Goal: Task Accomplishment & Management: Manage account settings

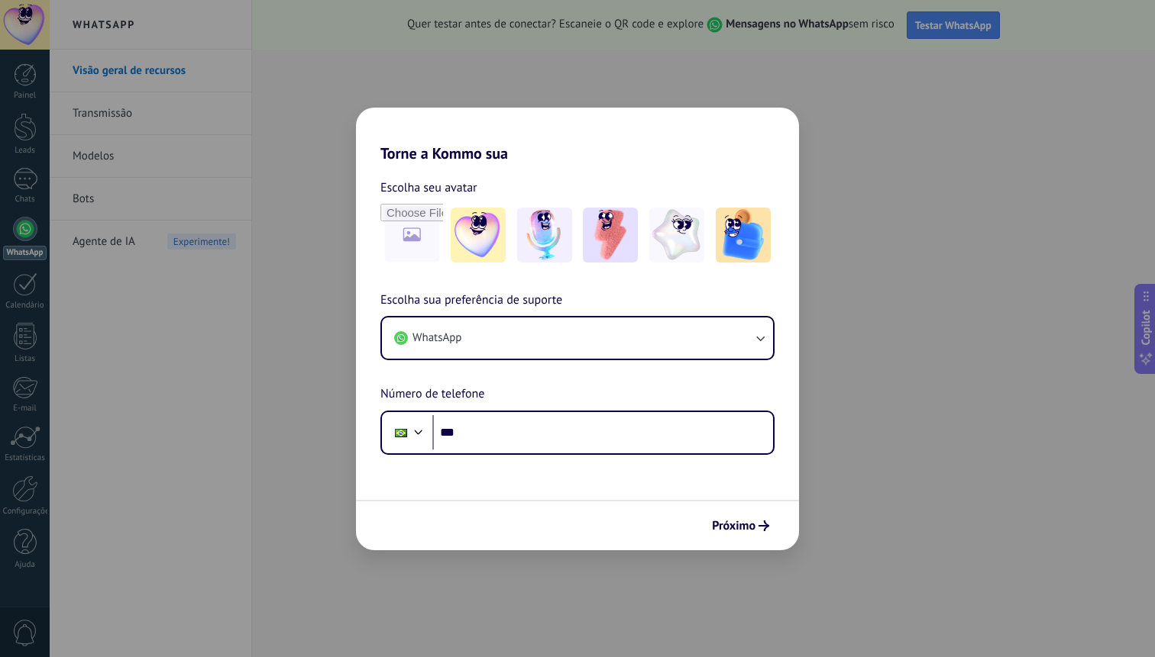
click at [722, 181] on div "Escolha seu avatar" at bounding box center [577, 188] width 394 height 20
click at [730, 518] on button "Próximo" at bounding box center [740, 526] width 71 height 26
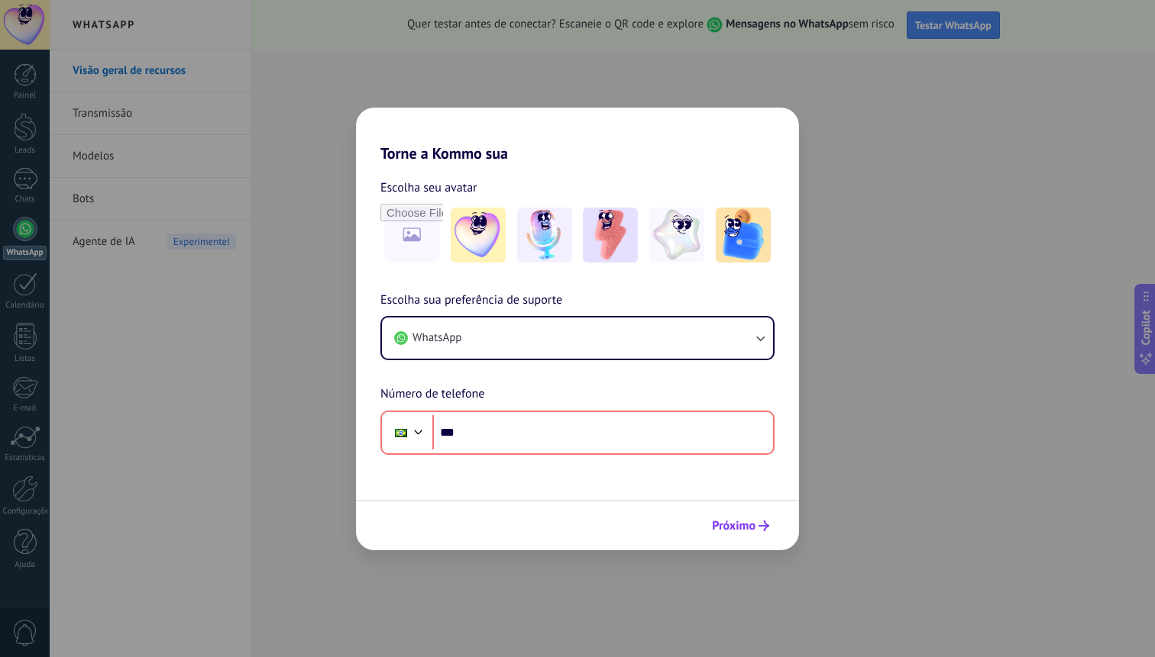
click at [729, 517] on button "Próximo" at bounding box center [740, 526] width 71 height 26
click at [864, 60] on div "Torne a Kommo sua Escolha seu avatar Escolha sua preferência de suporte WhatsAp…" at bounding box center [577, 328] width 1155 height 657
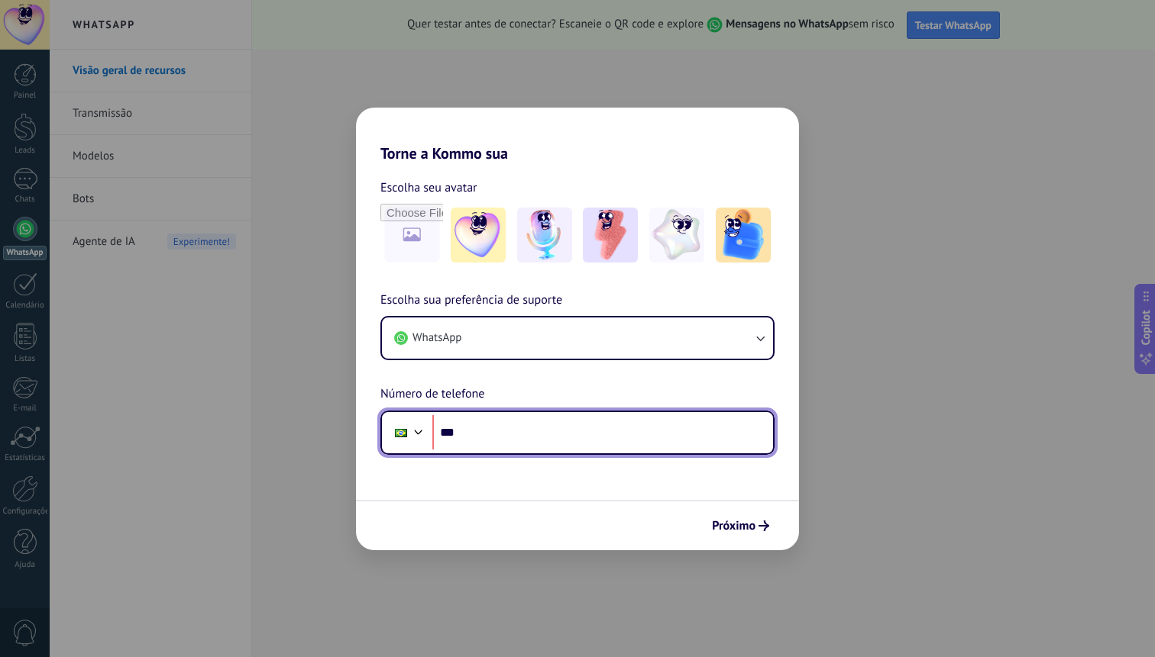
click at [587, 428] on input "***" at bounding box center [602, 432] width 341 height 35
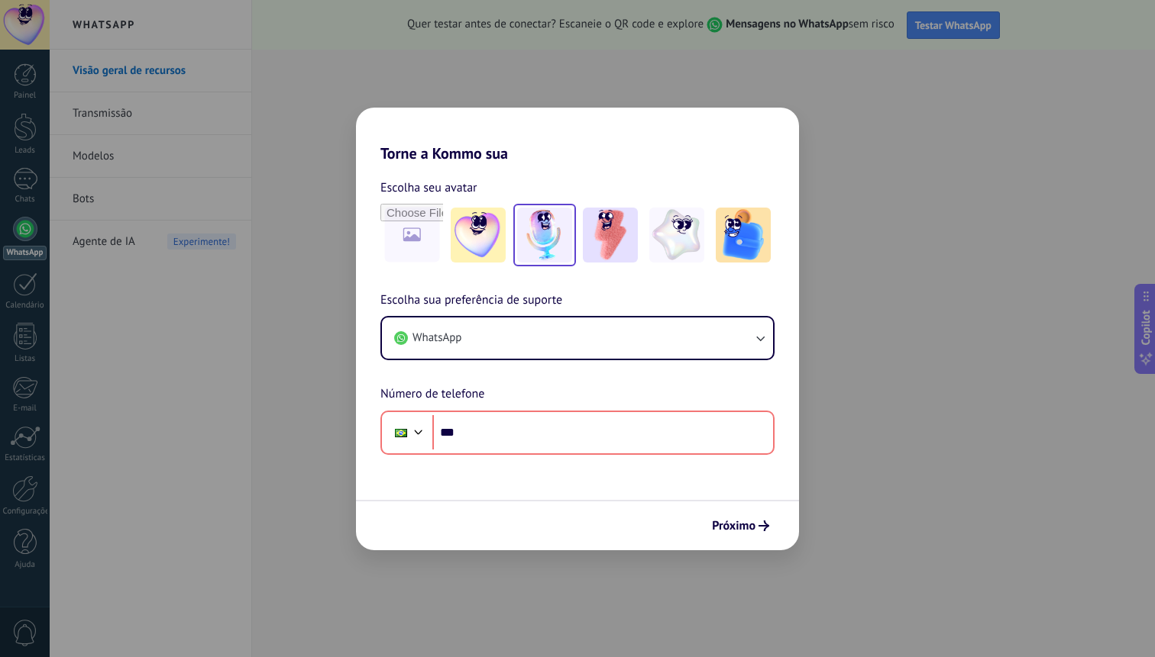
click at [550, 256] on img at bounding box center [544, 235] width 55 height 55
click at [733, 523] on span "Próximo" at bounding box center [734, 526] width 44 height 11
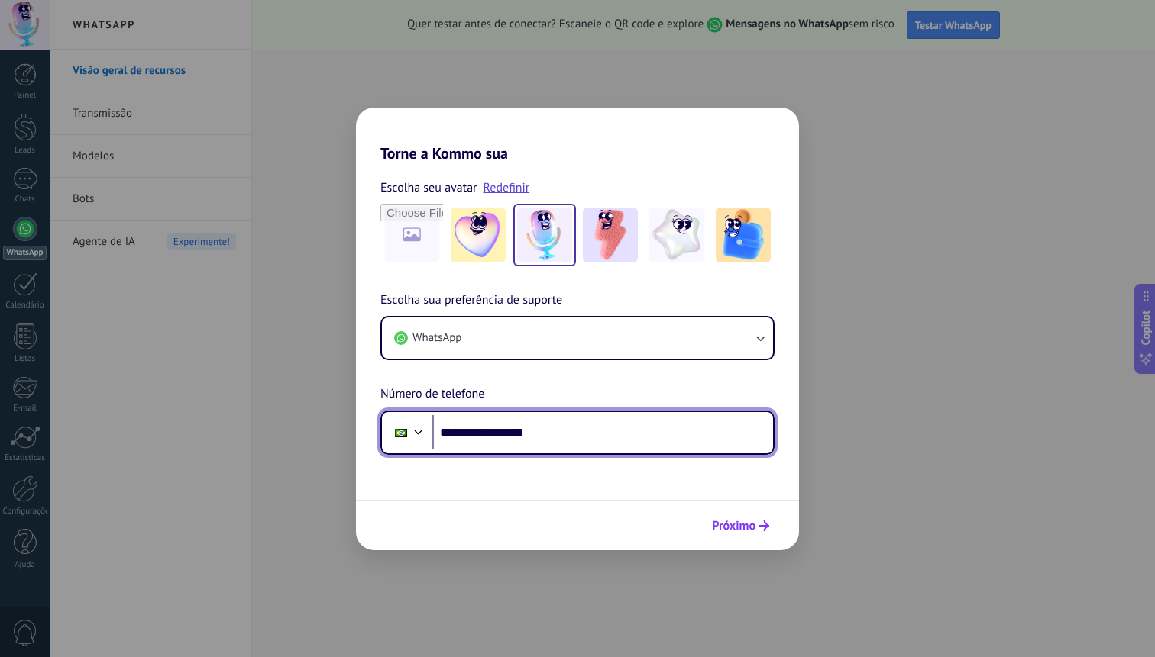
type input "**********"
click at [735, 521] on span "Próximo" at bounding box center [734, 526] width 44 height 11
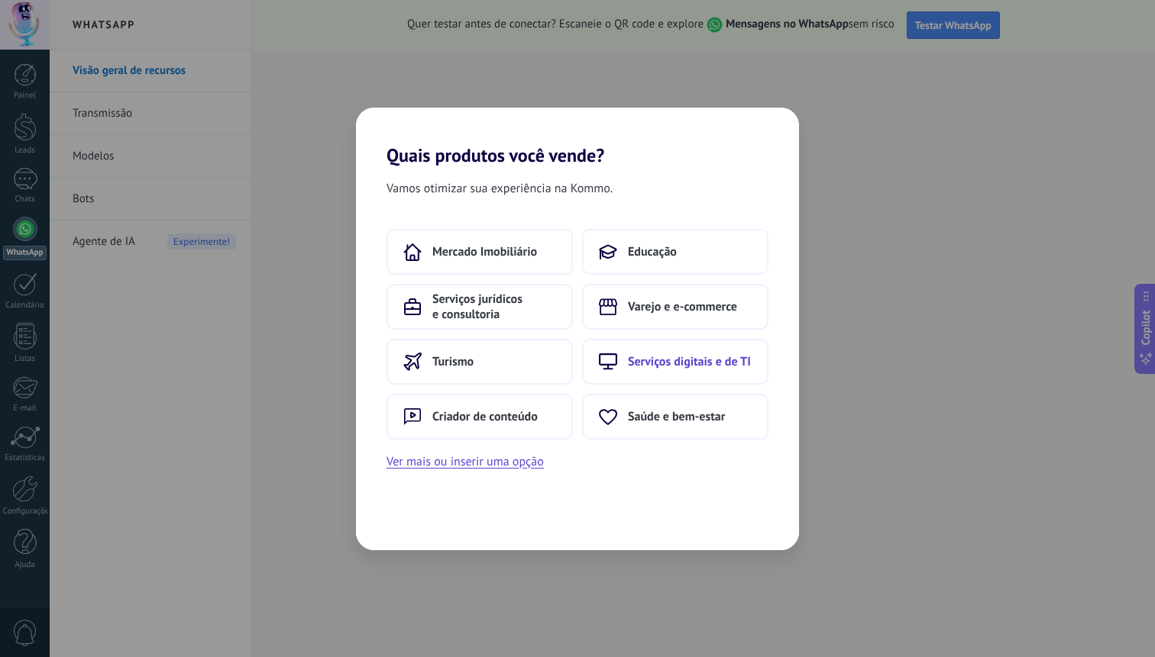
click at [675, 351] on button "Serviços digitais e de TI" at bounding box center [675, 362] width 186 height 46
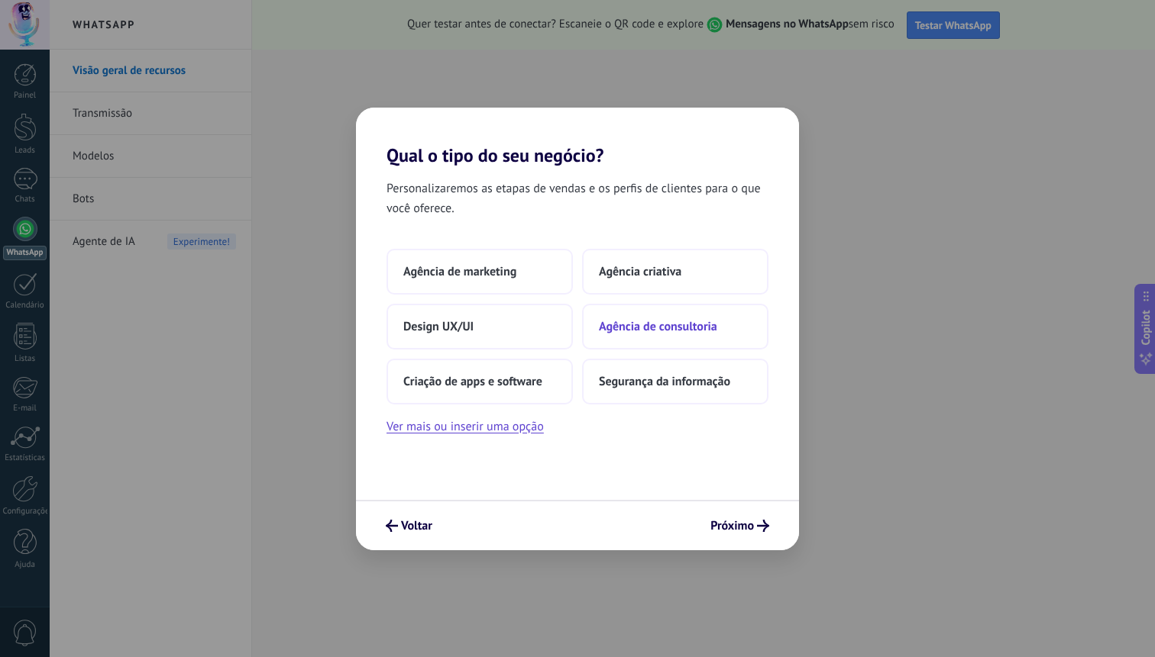
click at [685, 335] on button "Agência de consultoria" at bounding box center [675, 327] width 186 height 46
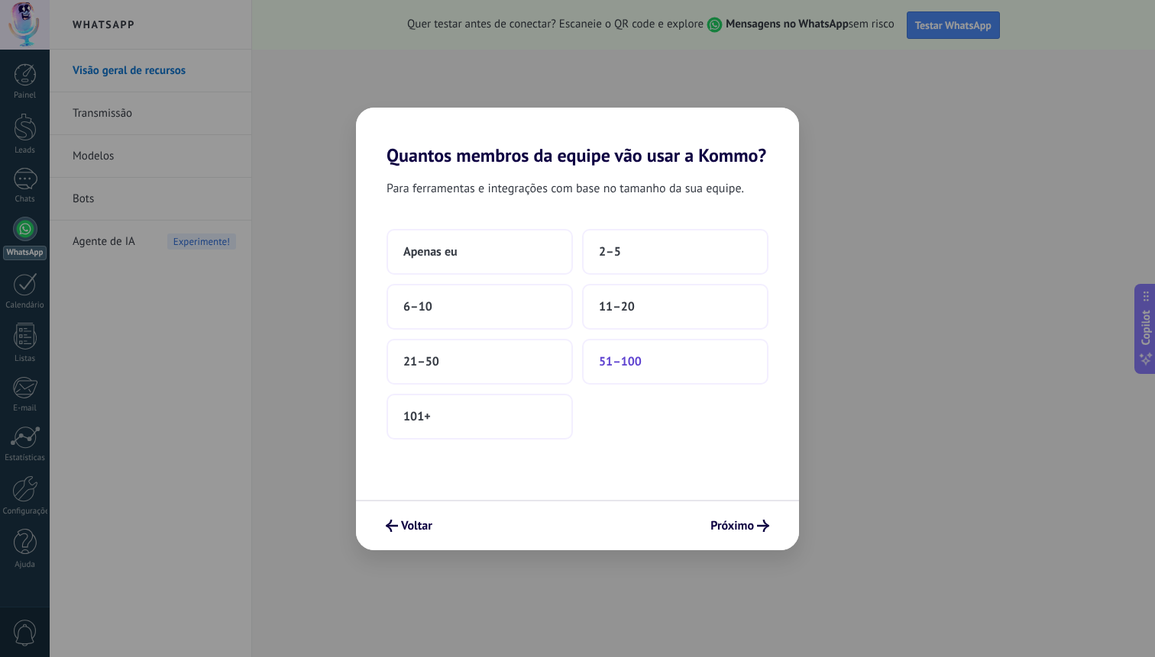
click at [595, 360] on button "51–100" at bounding box center [675, 362] width 186 height 46
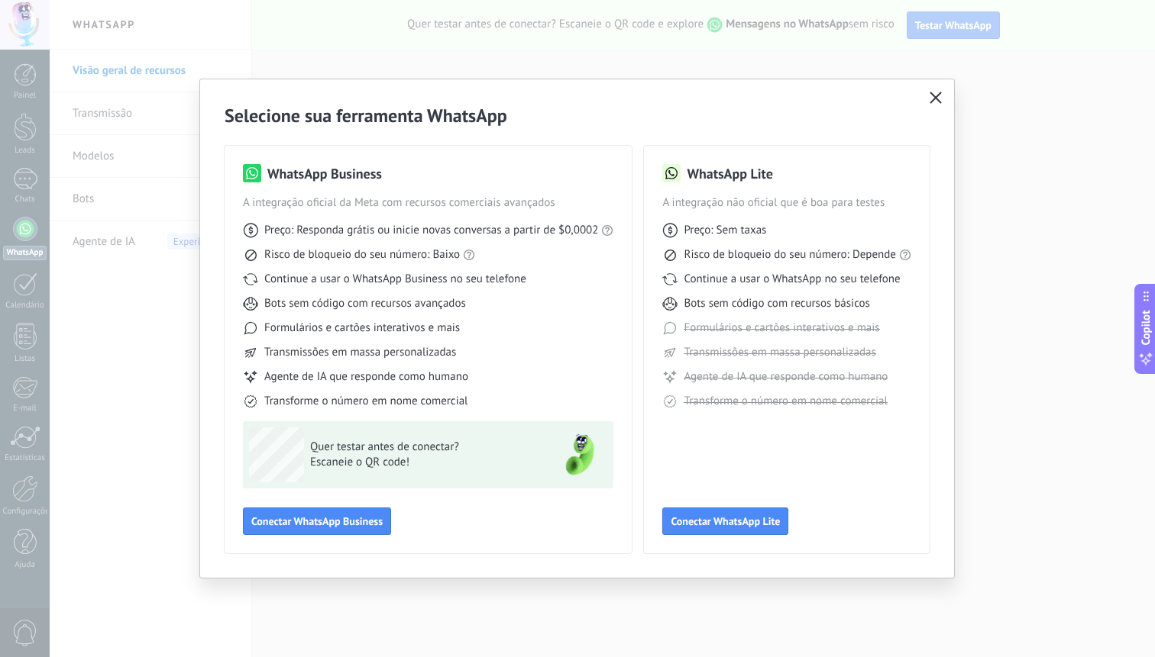
click at [934, 102] on icon "button" at bounding box center [935, 98] width 12 height 12
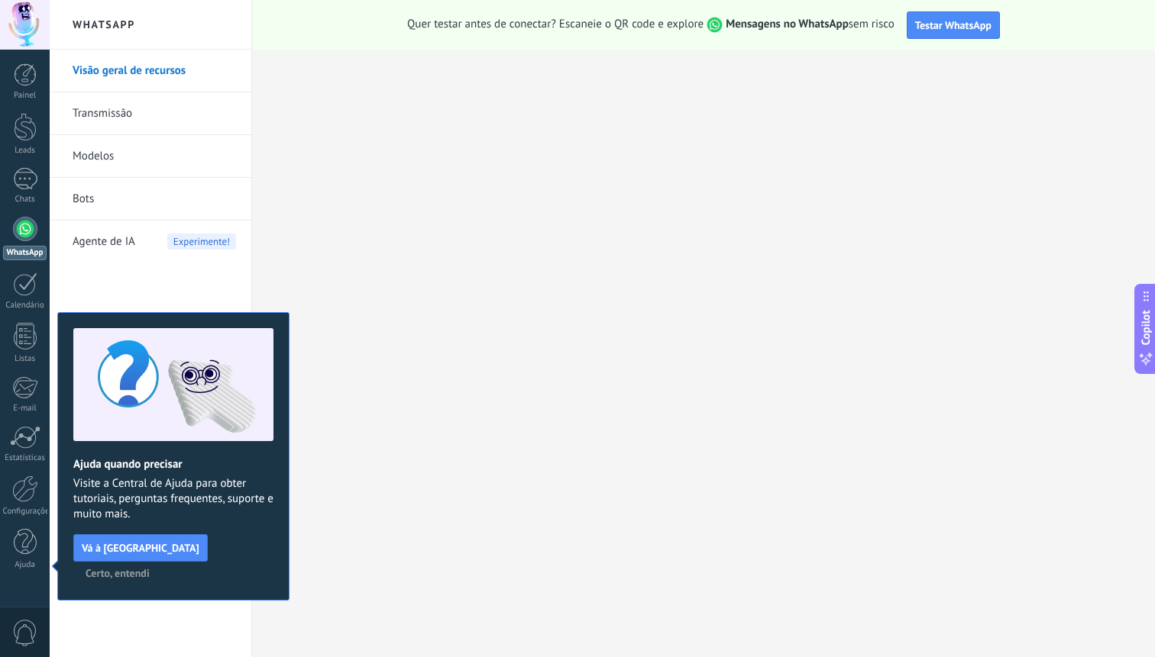
click at [137, 281] on div "Visão geral de recursos Transmissão Modelos Bots Agente de IA Experimente!" at bounding box center [151, 354] width 202 height 608
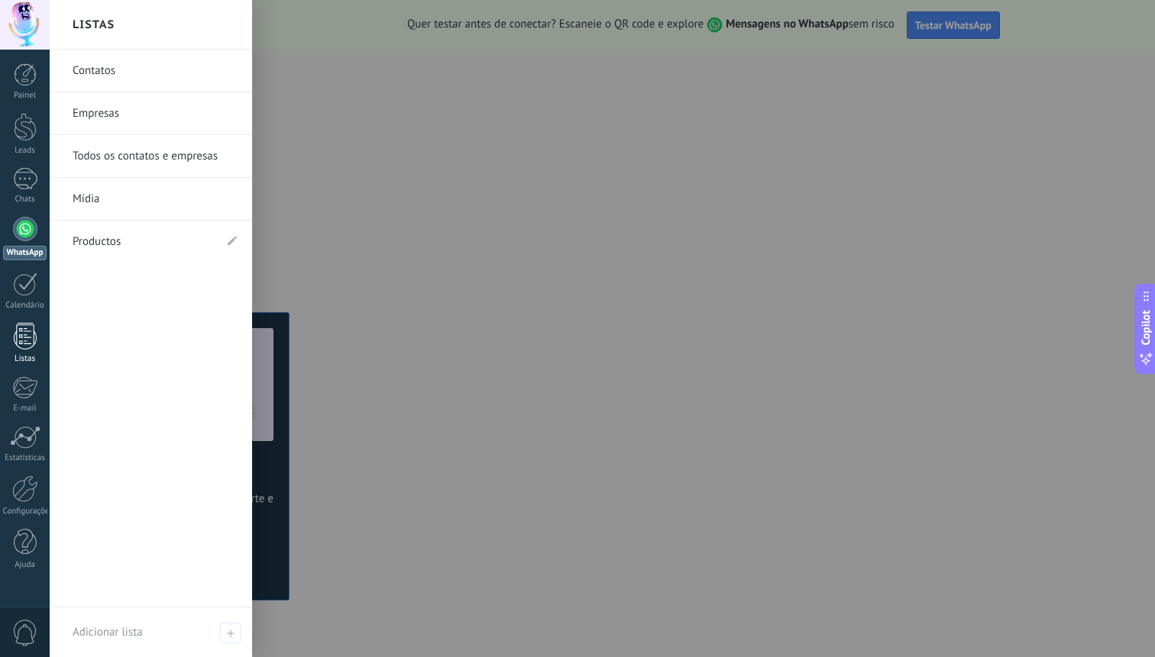
click at [37, 350] on link "Listas" at bounding box center [25, 343] width 50 height 41
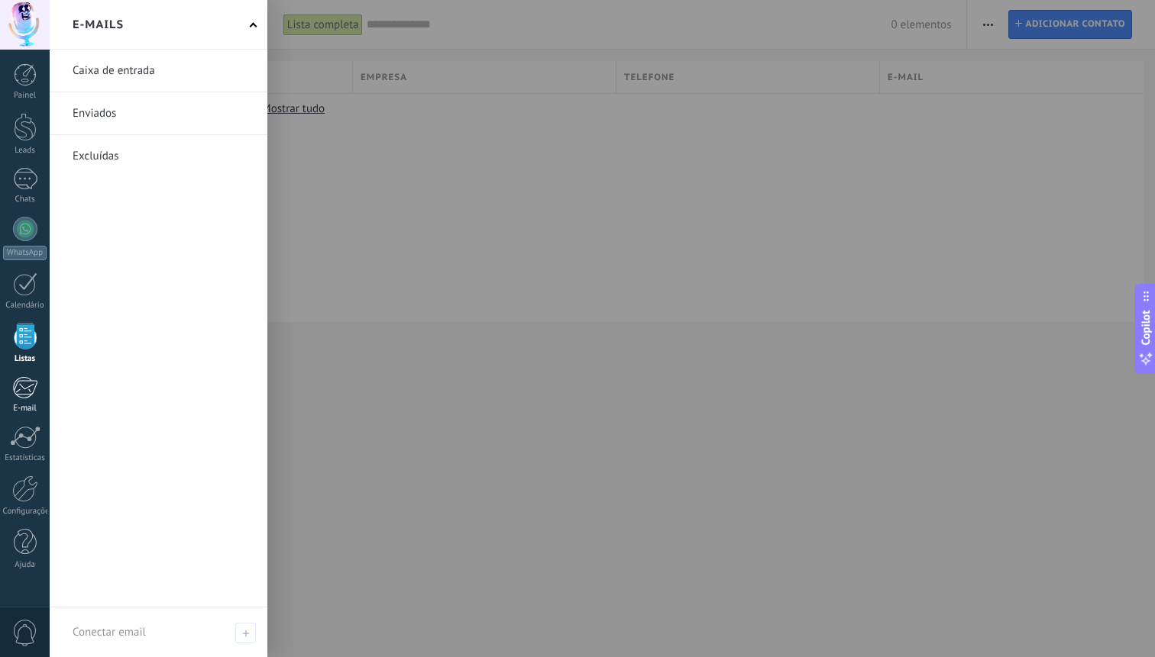
click at [31, 412] on div "E-mail" at bounding box center [25, 409] width 44 height 10
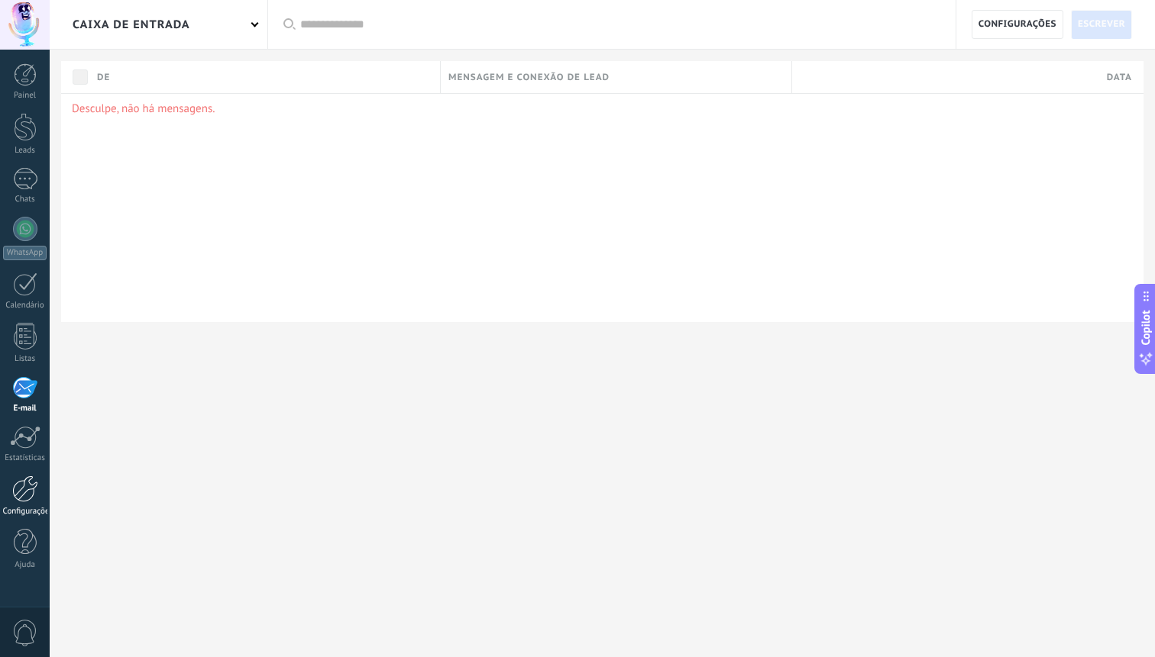
click at [30, 511] on div "Configurações" at bounding box center [25, 512] width 44 height 10
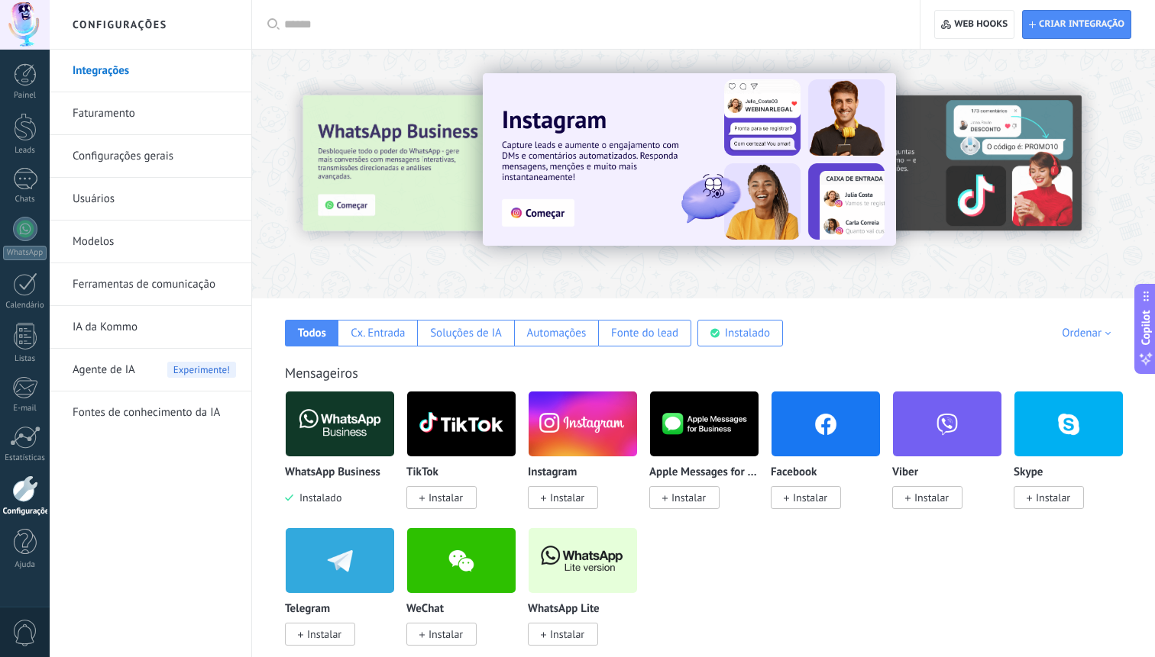
click at [116, 108] on link "Faturamento" at bounding box center [154, 113] width 163 height 43
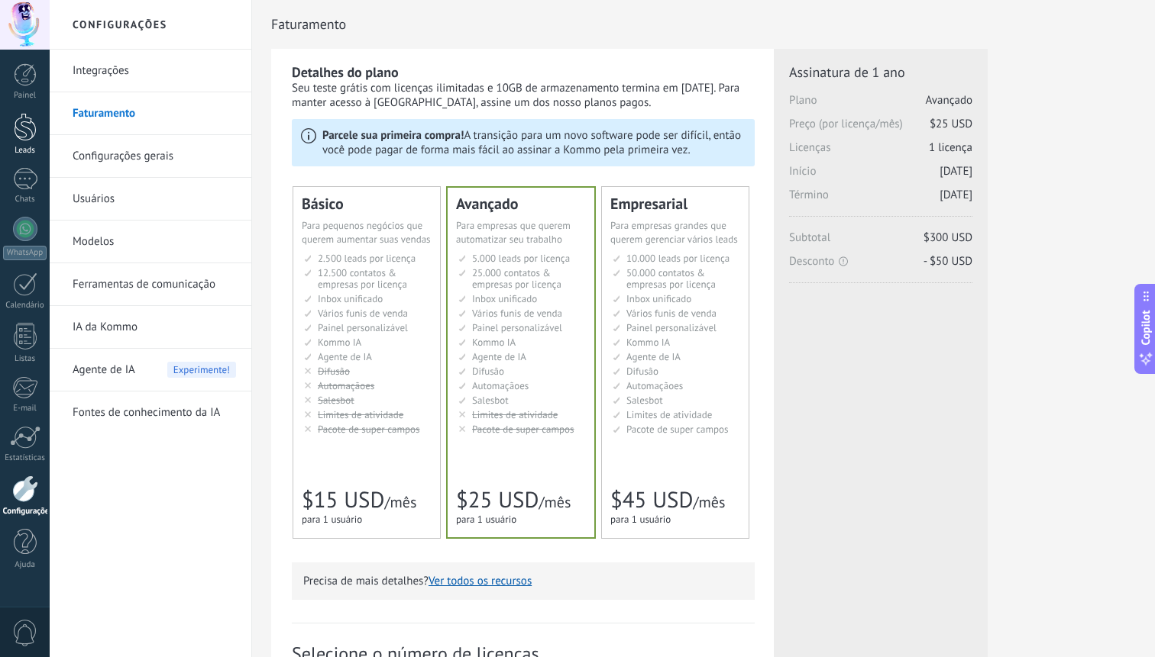
click at [24, 124] on div at bounding box center [25, 127] width 23 height 28
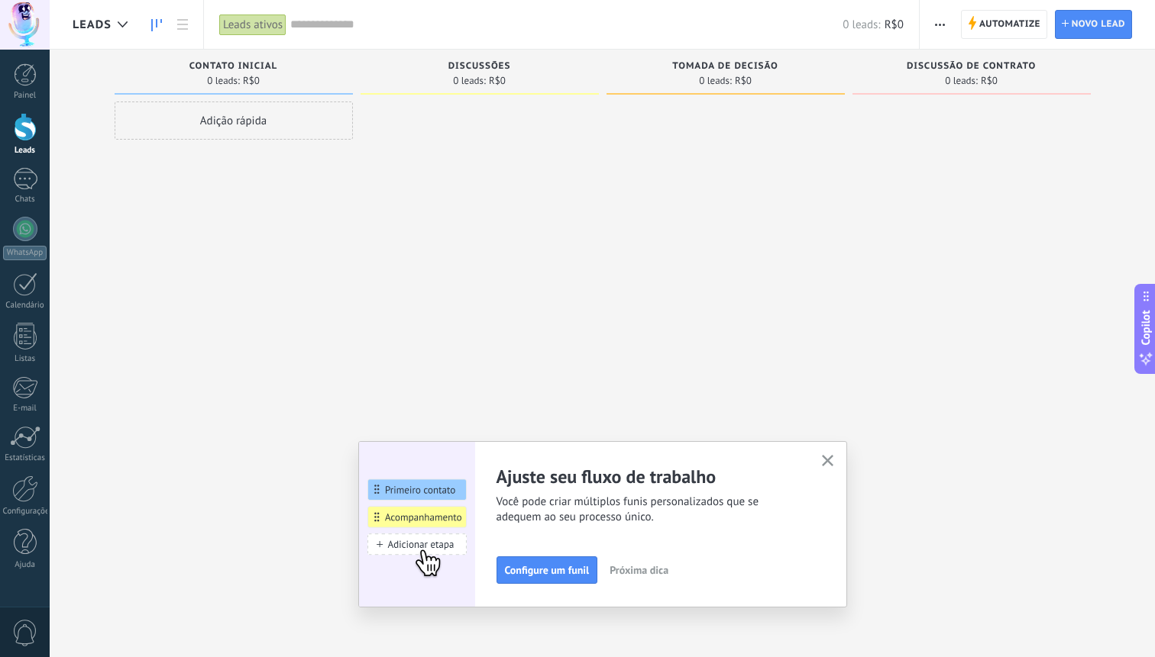
click at [216, 128] on div "Adição rápida" at bounding box center [234, 121] width 238 height 38
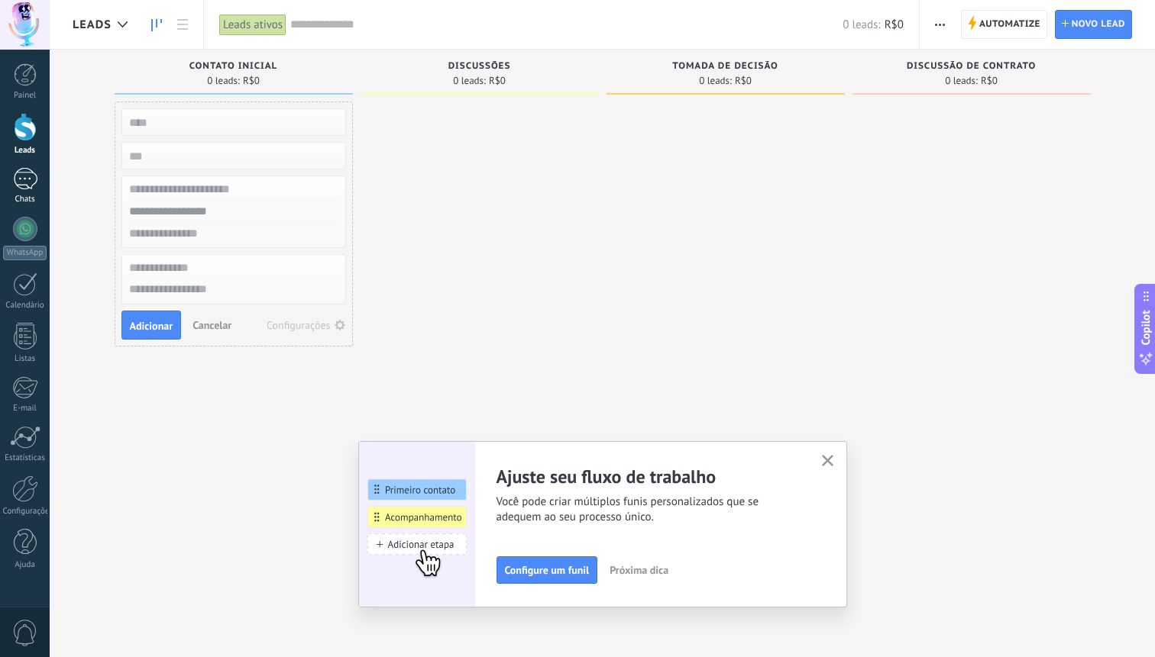
click at [33, 195] on div "Chats" at bounding box center [25, 200] width 44 height 10
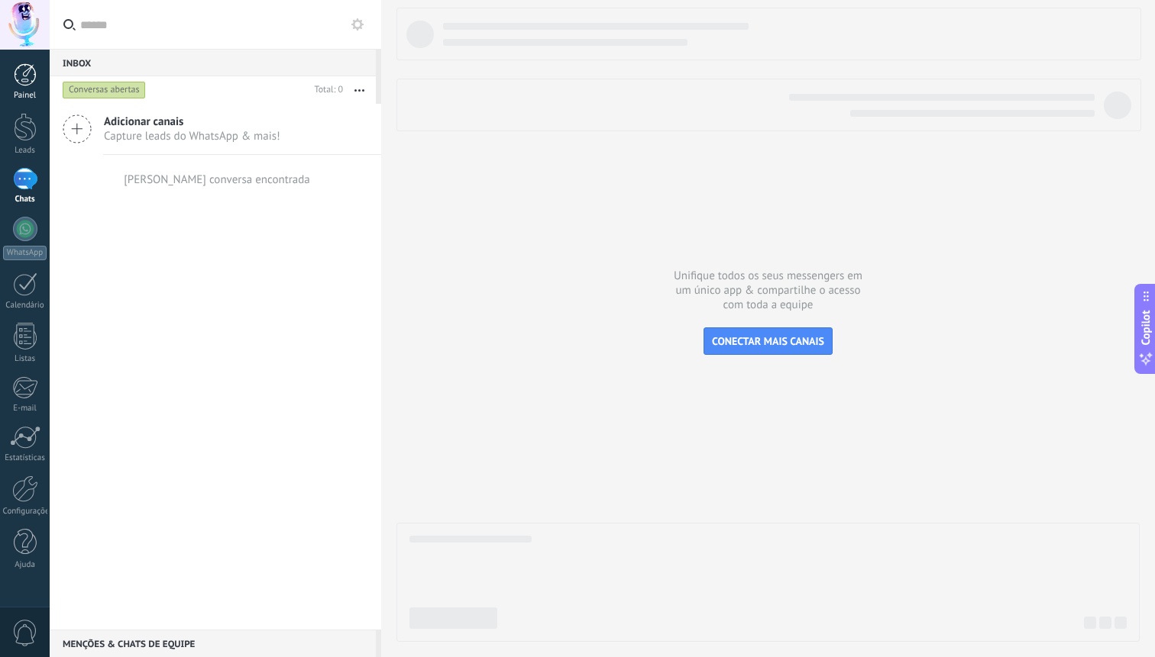
click at [26, 70] on div at bounding box center [25, 74] width 23 height 23
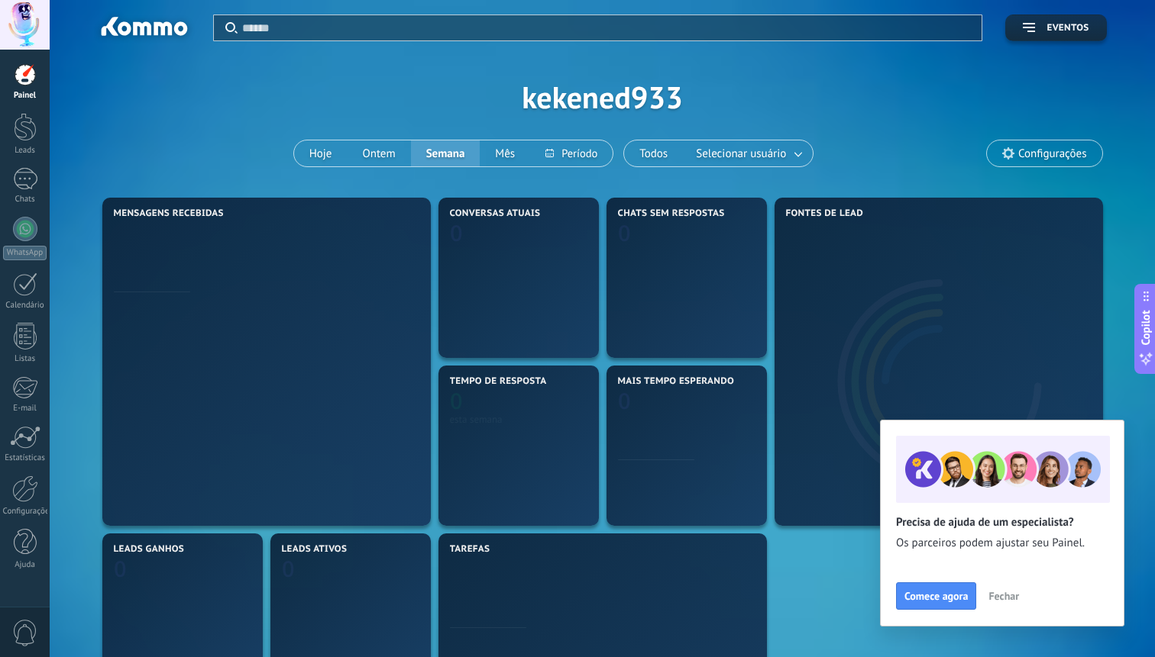
click at [16, 8] on div at bounding box center [25, 25] width 50 height 50
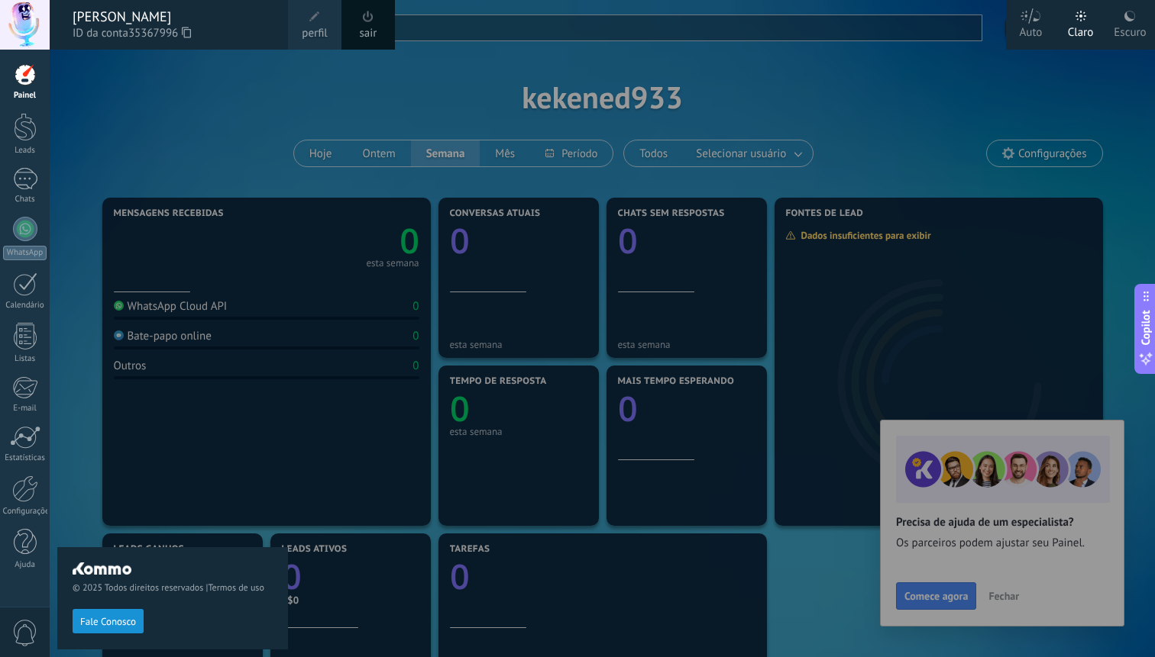
click at [224, 124] on div "© 2025 Todos direitos reservados | Termos de uso Fale Conosco" at bounding box center [172, 354] width 231 height 608
click at [1132, 27] on div "Escuro" at bounding box center [1129, 30] width 32 height 40
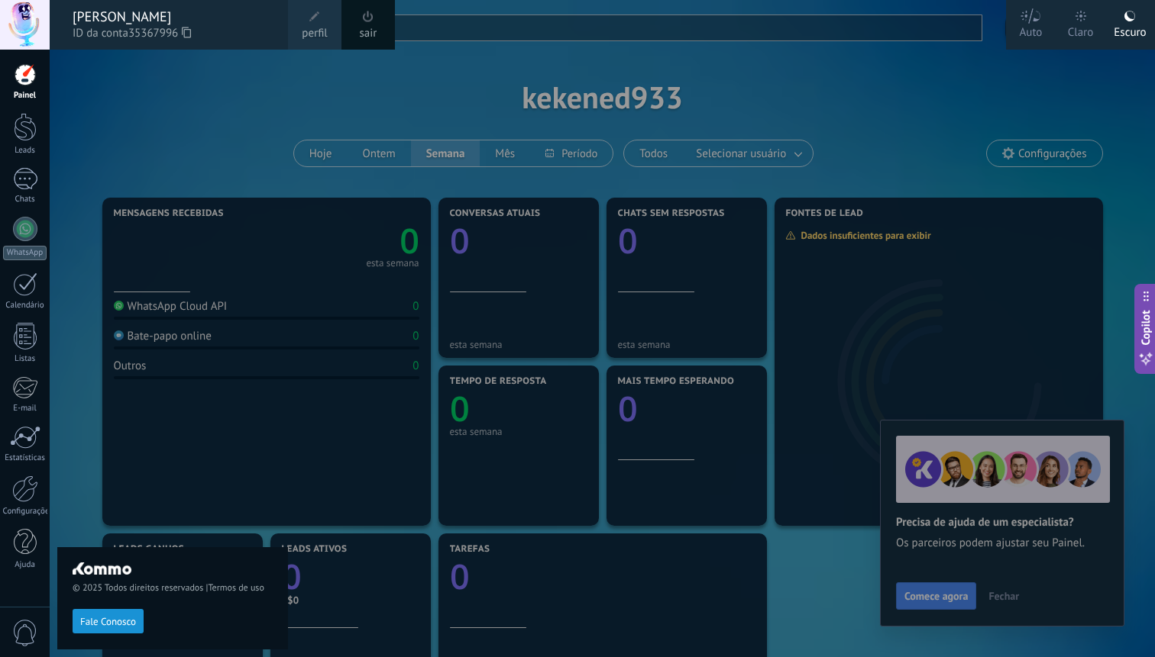
click at [1046, 378] on div at bounding box center [627, 328] width 1155 height 657
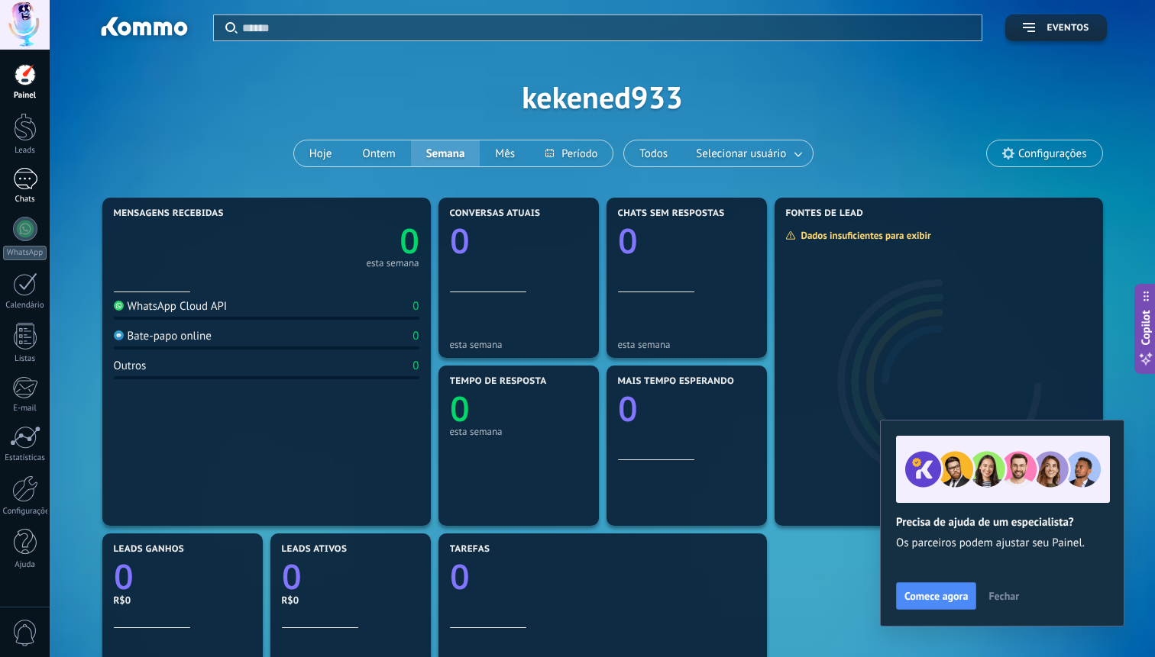
click at [22, 200] on div "Chats" at bounding box center [25, 200] width 44 height 10
